Goal: Task Accomplishment & Management: Manage account settings

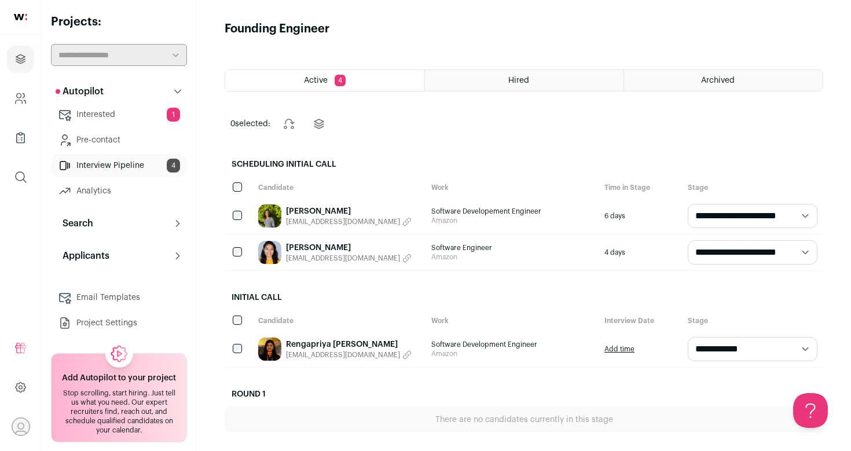
click at [126, 114] on link "Interested 1" at bounding box center [119, 114] width 136 height 23
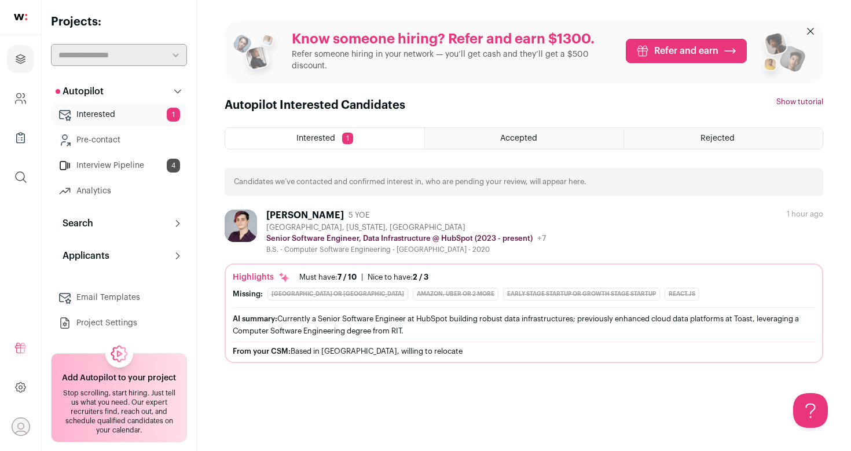
click at [663, 229] on div "Ada Phillips 5 YOE Rochester, New York, United States Senior Software Engineer,…" at bounding box center [524, 232] width 599 height 45
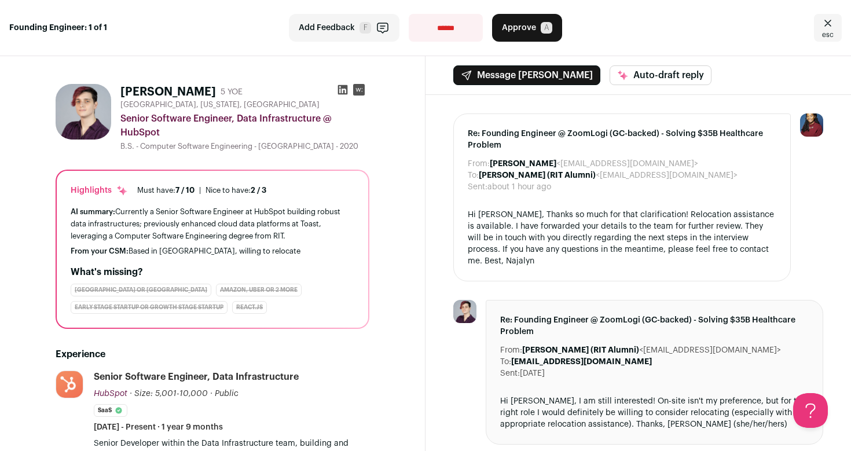
click at [831, 27] on icon "Close" at bounding box center [828, 23] width 14 height 14
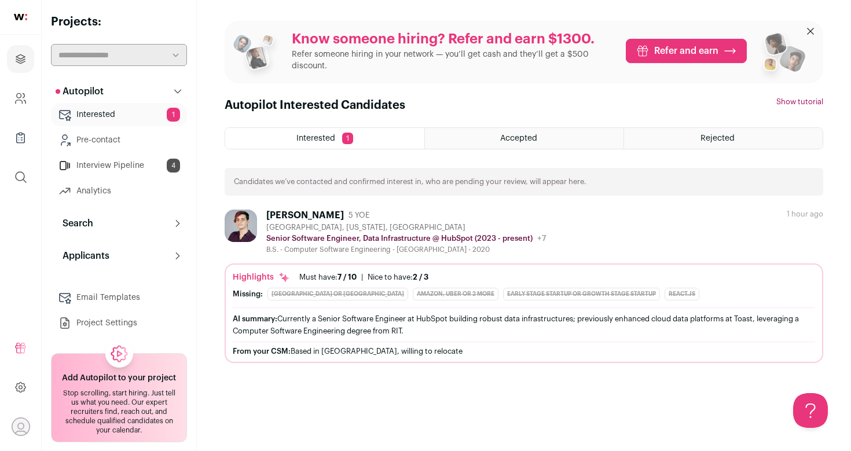
click at [118, 116] on link "Interested 1" at bounding box center [119, 114] width 136 height 23
click at [93, 166] on link "Interview Pipeline 4" at bounding box center [119, 165] width 136 height 23
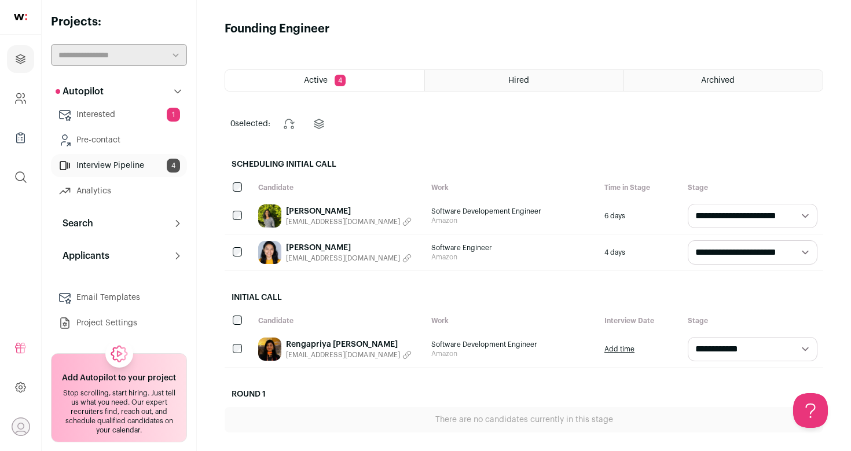
click at [807, 349] on select "**********" at bounding box center [753, 349] width 130 height 24
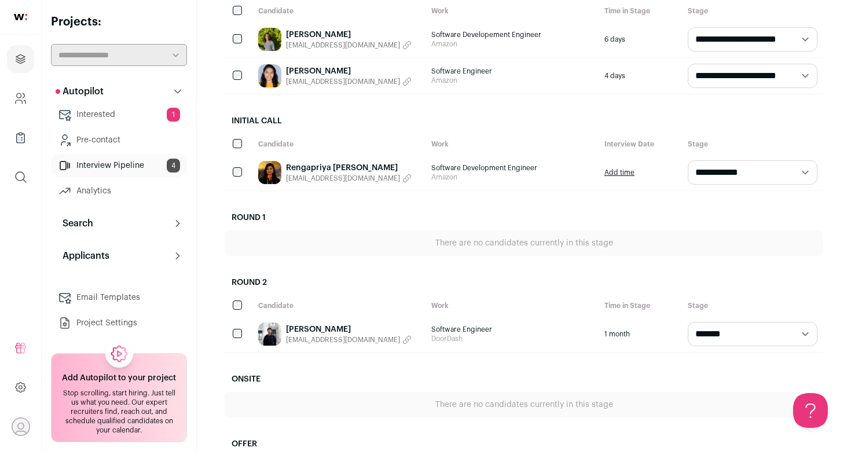
scroll to position [215, 0]
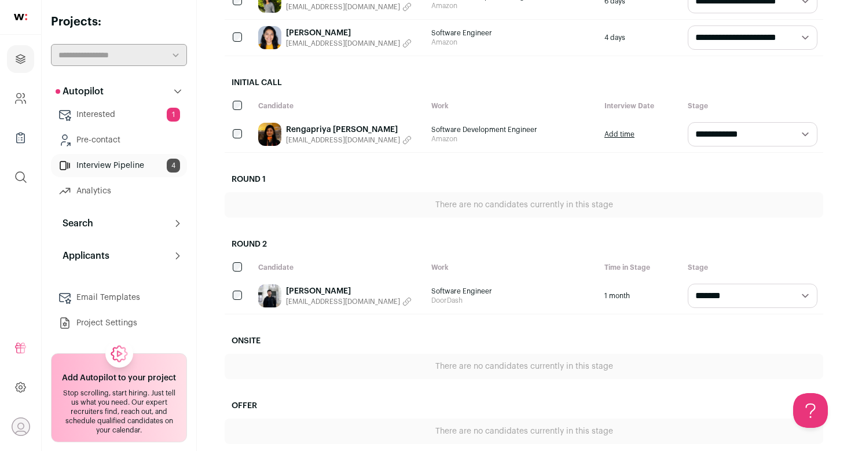
click at [777, 290] on select "**********" at bounding box center [753, 296] width 130 height 24
select select "********"
click at [688, 284] on select "**********" at bounding box center [753, 296] width 130 height 24
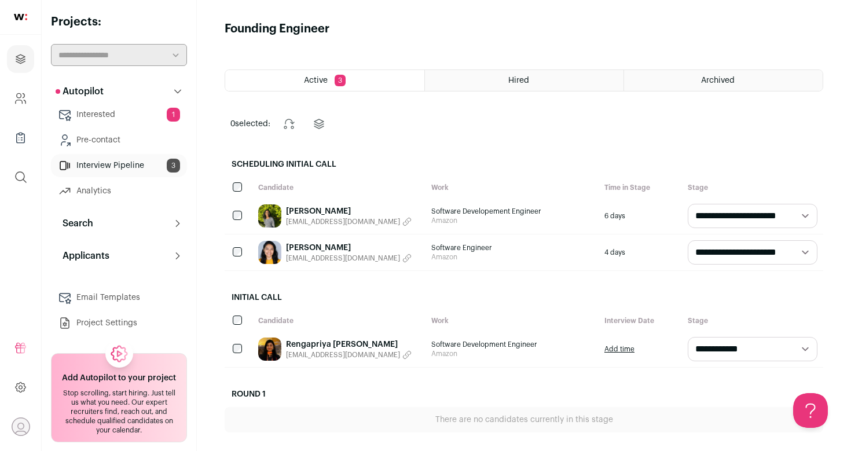
click at [491, 246] on span "Software Engineer" at bounding box center [513, 247] width 162 height 9
click at [339, 247] on link "[PERSON_NAME]" at bounding box center [349, 248] width 126 height 12
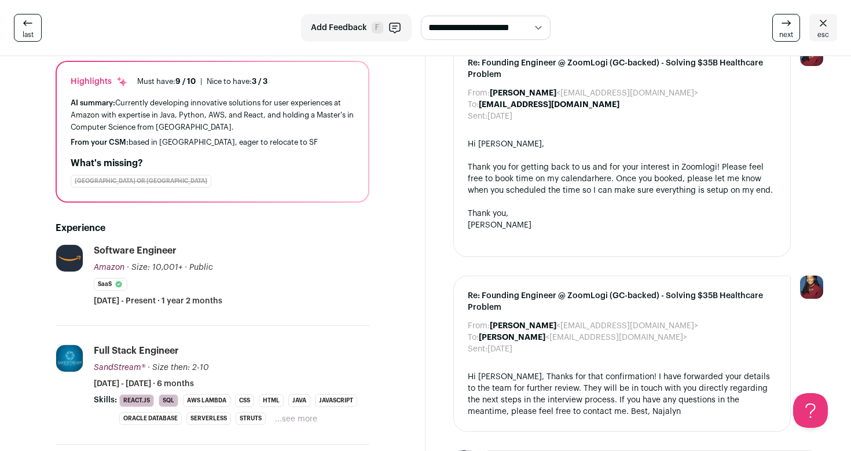
scroll to position [218, 0]
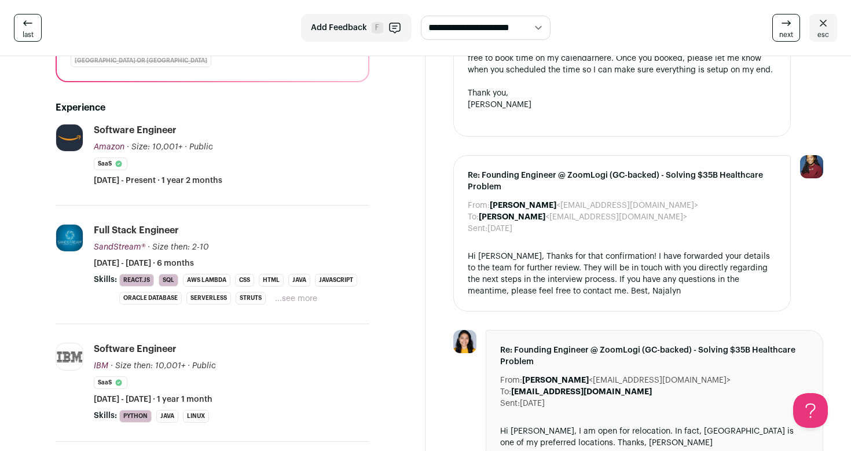
click at [821, 25] on icon at bounding box center [823, 23] width 7 height 6
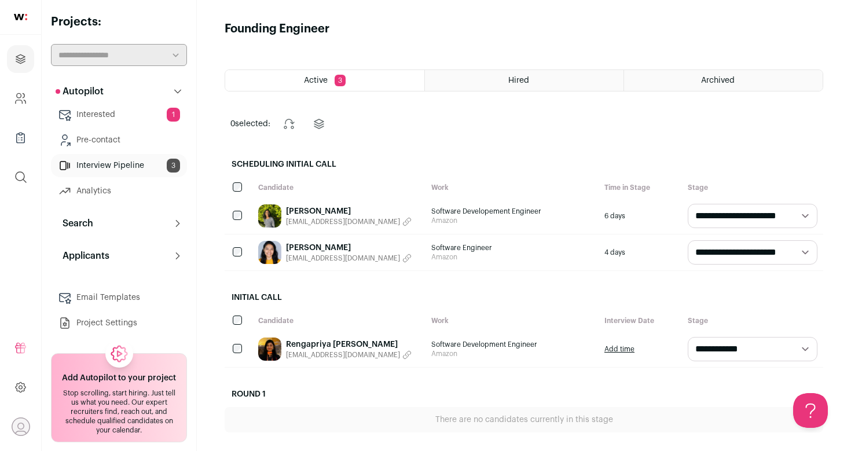
click at [492, 211] on span "Software Developement Engineer" at bounding box center [513, 211] width 162 height 9
click at [362, 209] on link "[PERSON_NAME]" at bounding box center [349, 212] width 126 height 12
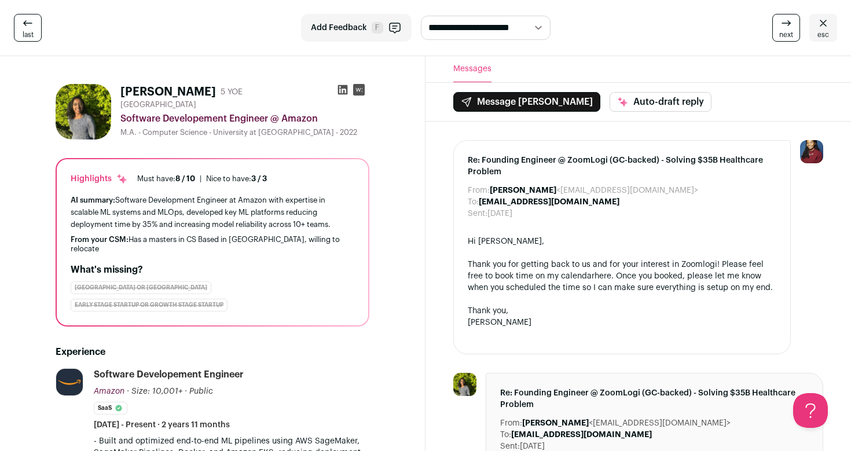
click at [822, 34] on span "esc" at bounding box center [824, 34] width 12 height 9
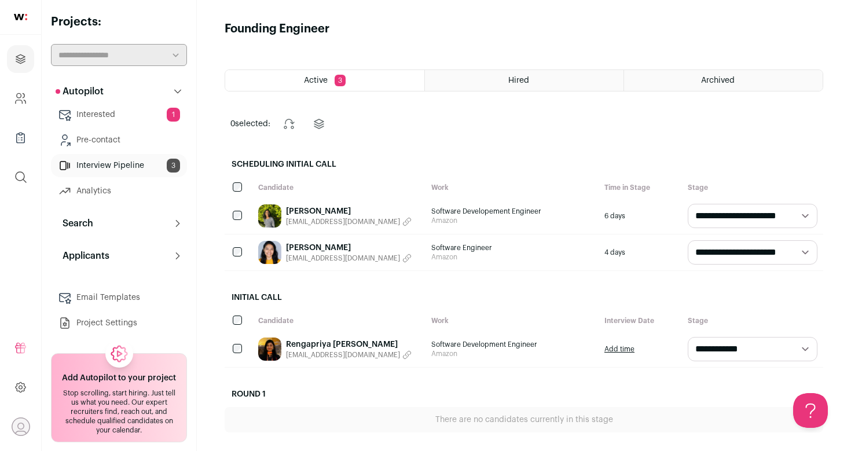
click at [498, 248] on span "Software Engineer" at bounding box center [513, 247] width 162 height 9
click at [320, 244] on link "[PERSON_NAME]" at bounding box center [349, 248] width 126 height 12
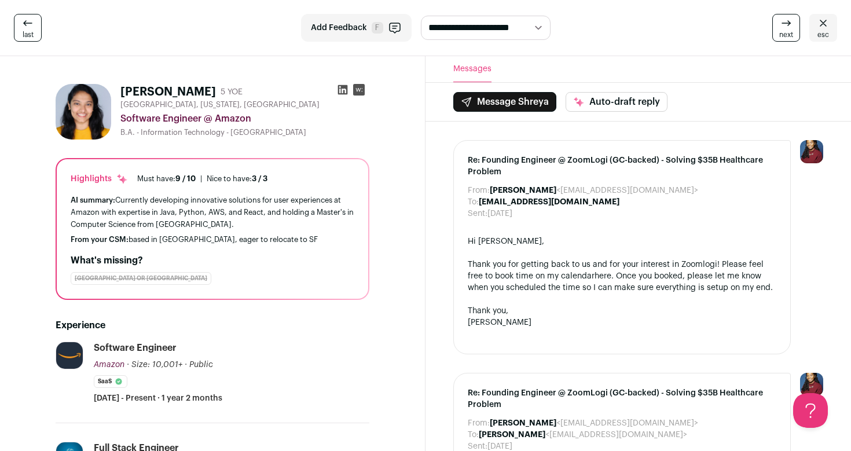
click at [822, 24] on icon at bounding box center [823, 23] width 7 height 6
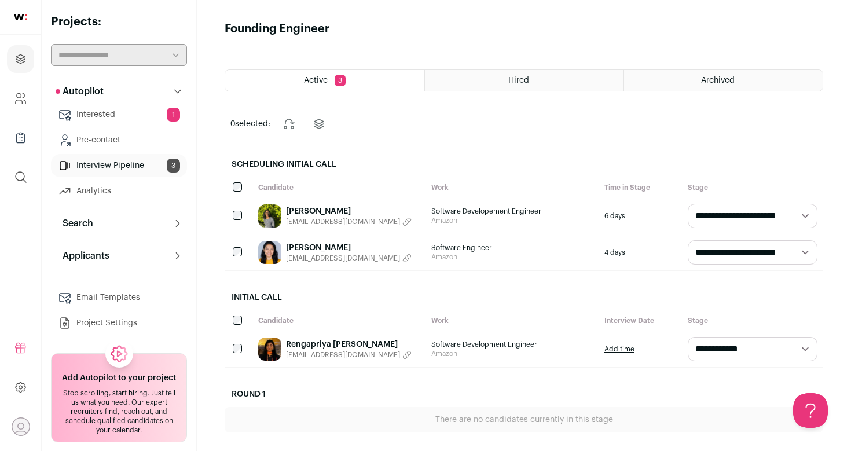
click at [330, 214] on link "[PERSON_NAME]" at bounding box center [349, 212] width 126 height 12
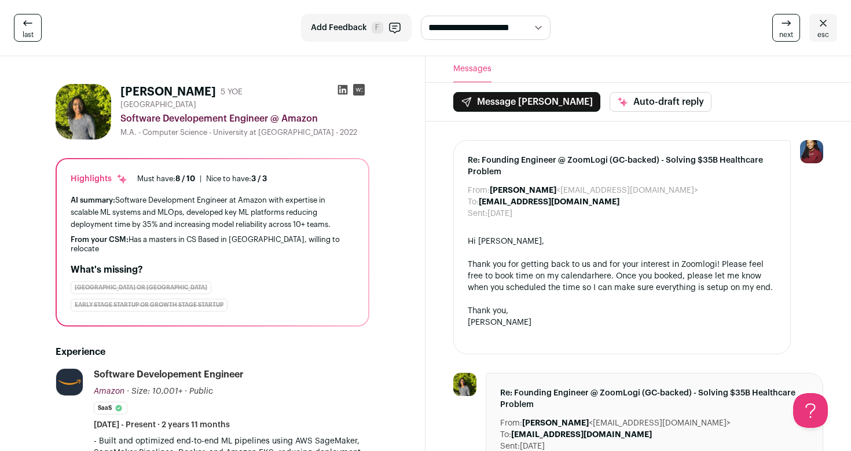
click at [823, 32] on span "esc" at bounding box center [824, 34] width 12 height 9
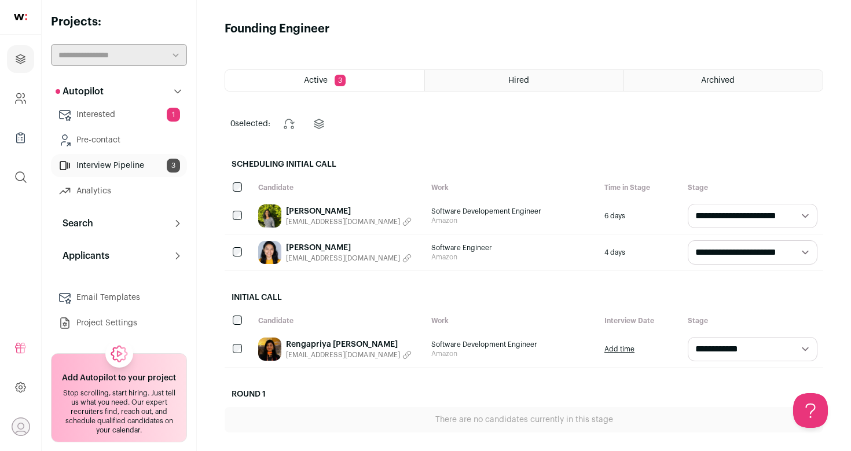
click at [97, 192] on link "Analytics" at bounding box center [119, 191] width 136 height 23
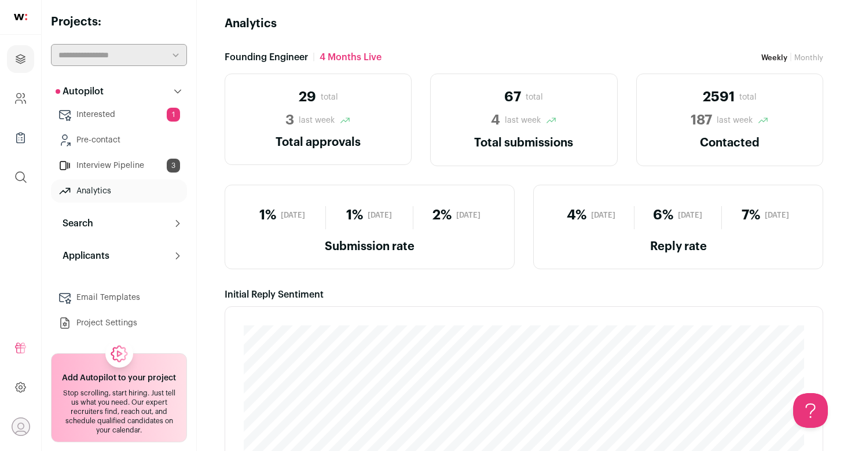
scroll to position [6, 0]
click at [111, 301] on link "Email Templates" at bounding box center [119, 297] width 136 height 23
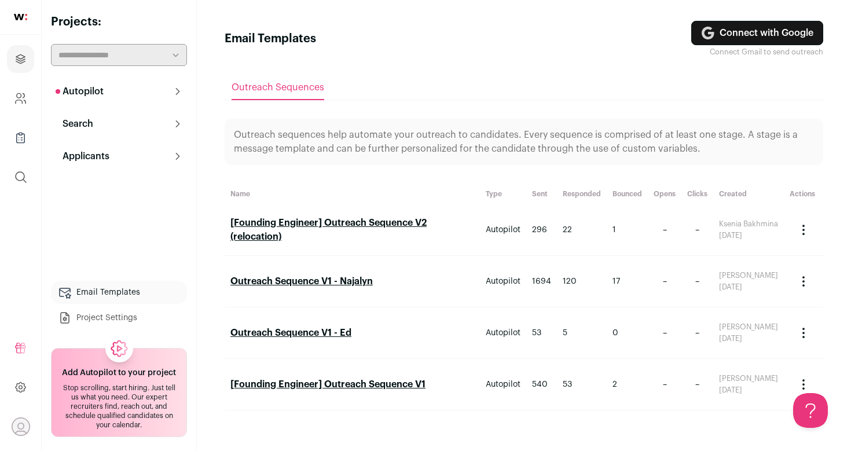
click at [317, 218] on h2 "[Founding Engineer] Outreach Sequence V2 (relocation)" at bounding box center [353, 230] width 244 height 28
click at [310, 224] on link "[Founding Engineer] Outreach Sequence V2 (relocation)" at bounding box center [329, 229] width 196 height 23
click at [303, 284] on link "Outreach Sequence V1 - Najalyn" at bounding box center [302, 281] width 142 height 9
click at [294, 333] on link "Outreach Sequence V1 - Ed" at bounding box center [291, 332] width 121 height 9
